Goal: Task Accomplishment & Management: Complete application form

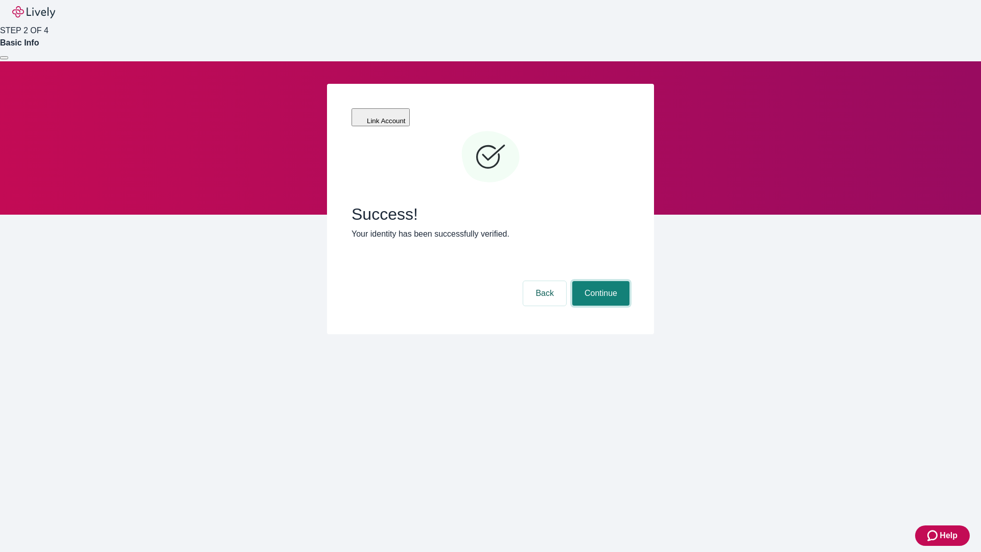
click at [599, 281] on button "Continue" at bounding box center [600, 293] width 57 height 25
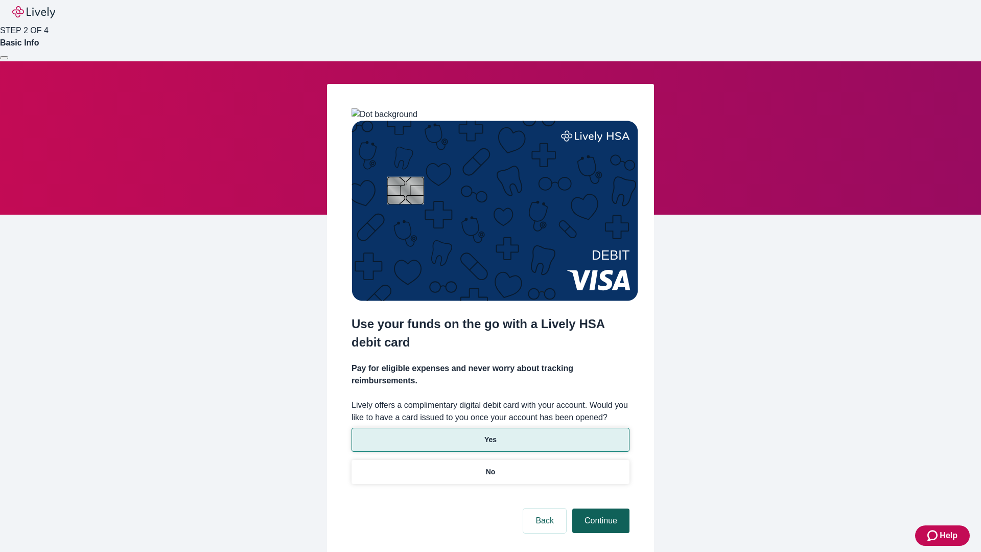
click at [490, 466] on p "No" at bounding box center [491, 471] width 10 height 11
click at [599, 508] on button "Continue" at bounding box center [600, 520] width 57 height 25
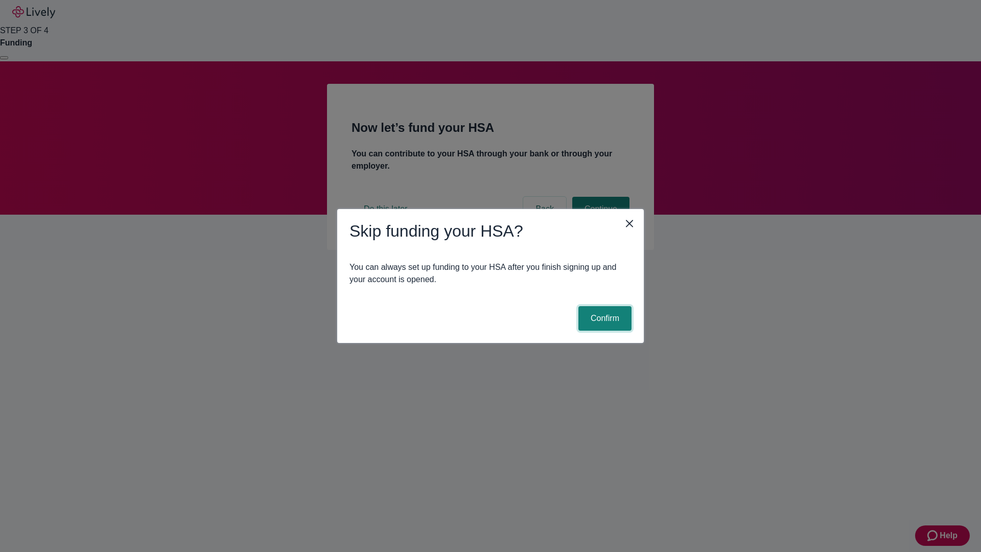
click at [603, 318] on button "Confirm" at bounding box center [604, 318] width 53 height 25
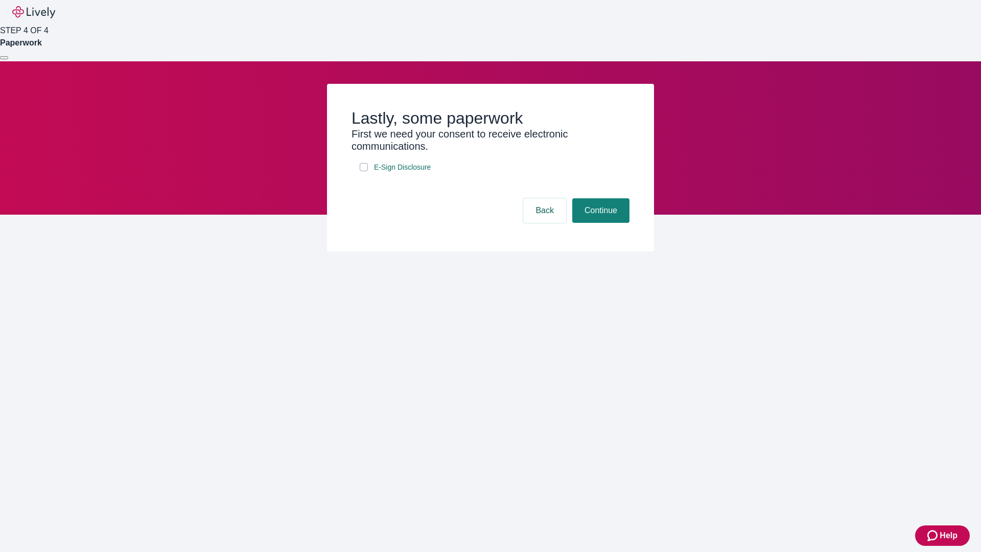
click at [364, 171] on input "E-Sign Disclosure" at bounding box center [364, 167] width 8 height 8
checkbox input "true"
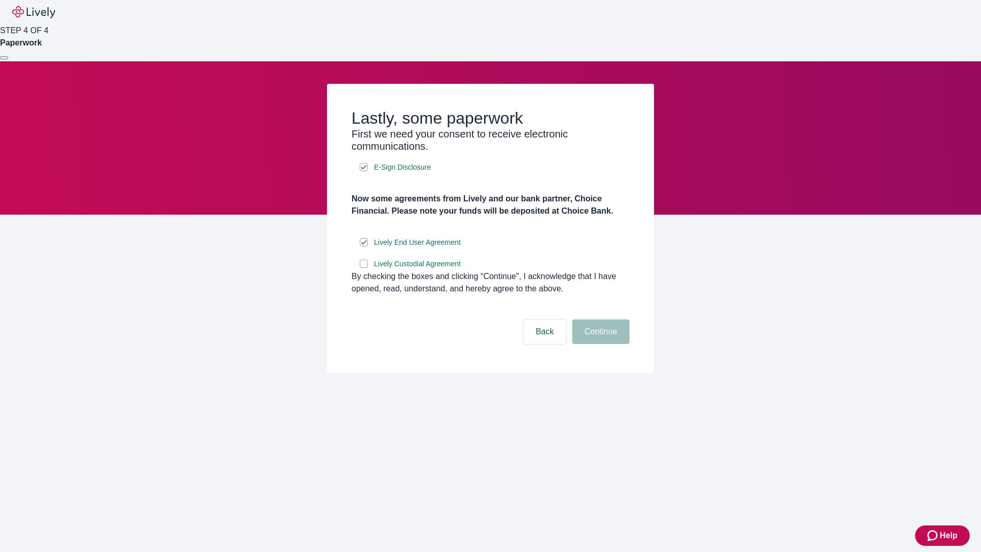
click at [364, 268] on input "Lively Custodial Agreement" at bounding box center [364, 264] width 8 height 8
checkbox input "true"
click at [599, 344] on button "Continue" at bounding box center [600, 331] width 57 height 25
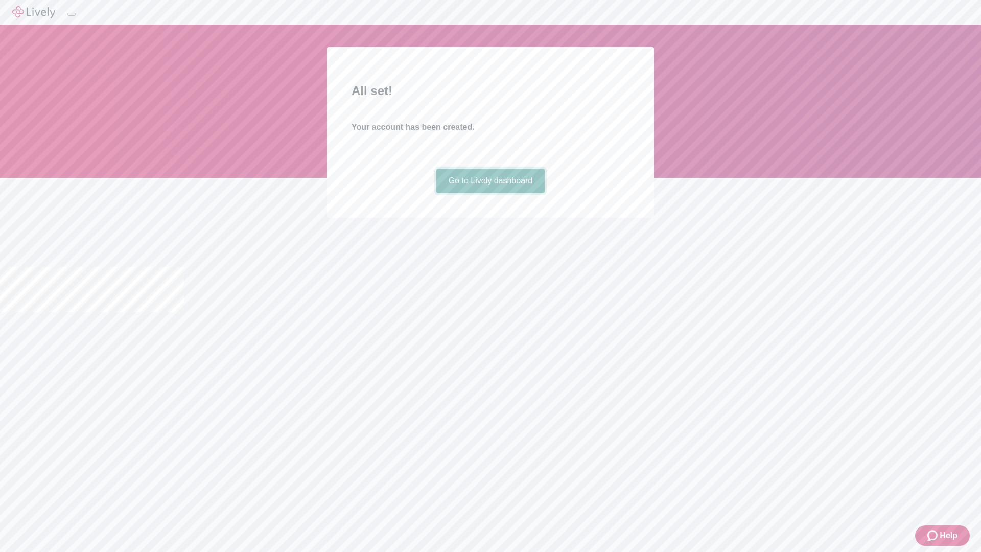
click at [490, 193] on link "Go to Lively dashboard" at bounding box center [490, 181] width 109 height 25
